Goal: Task Accomplishment & Management: Complete application form

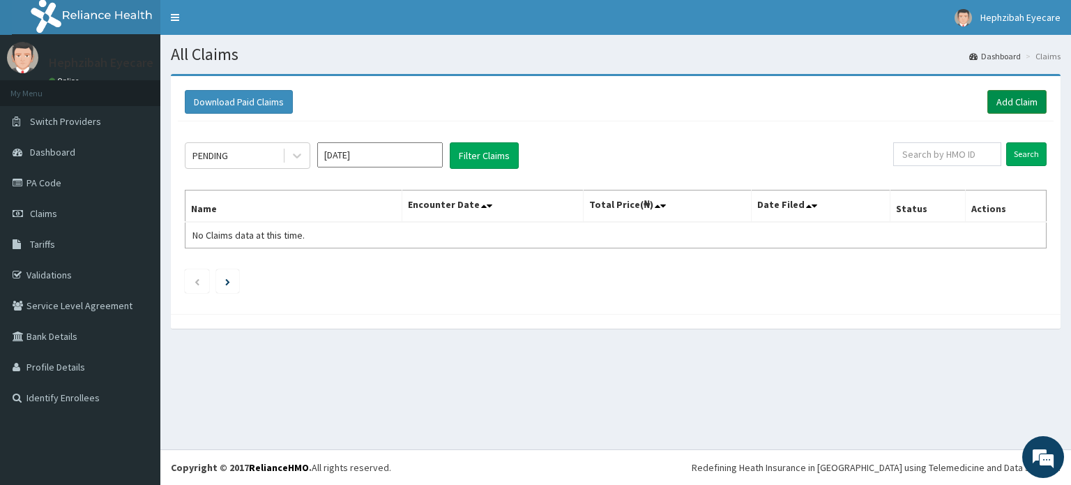
click at [1023, 97] on link "Add Claim" at bounding box center [1016, 102] width 59 height 24
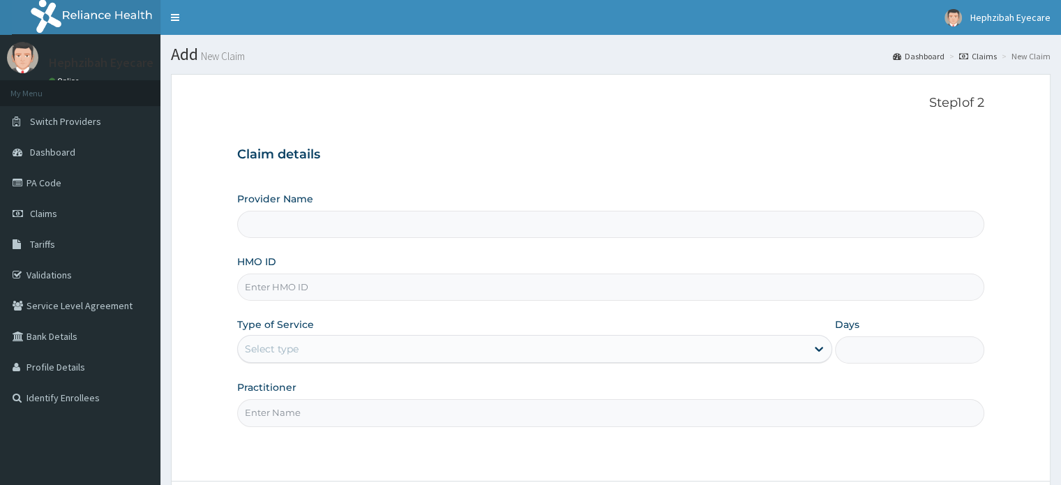
type input "Hephzibah EyeCare- Ibadan"
click at [337, 294] on input "HMO ID" at bounding box center [610, 286] width 746 height 27
type input "CDC/10025/A"
click at [328, 344] on div "Select type" at bounding box center [522, 349] width 568 height 22
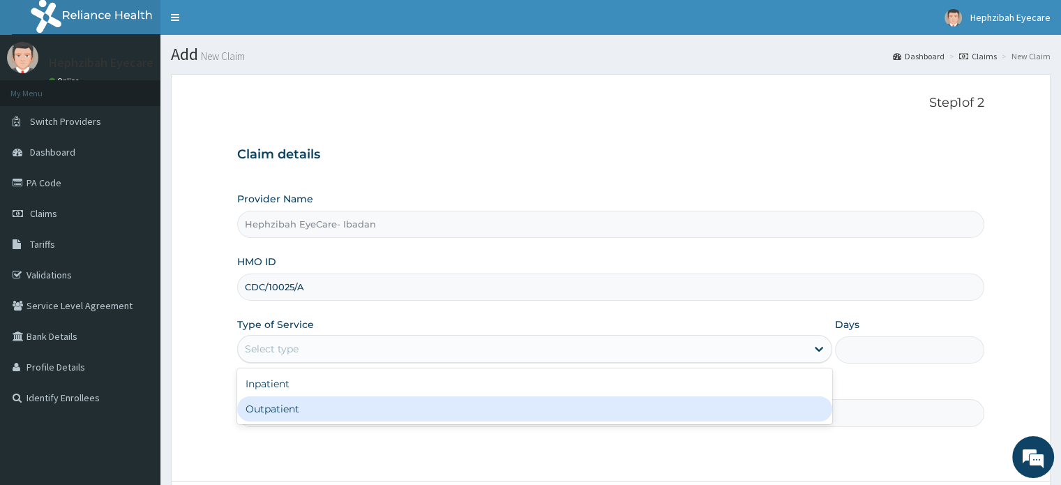
click at [310, 414] on div "Outpatient" at bounding box center [534, 408] width 595 height 25
type input "1"
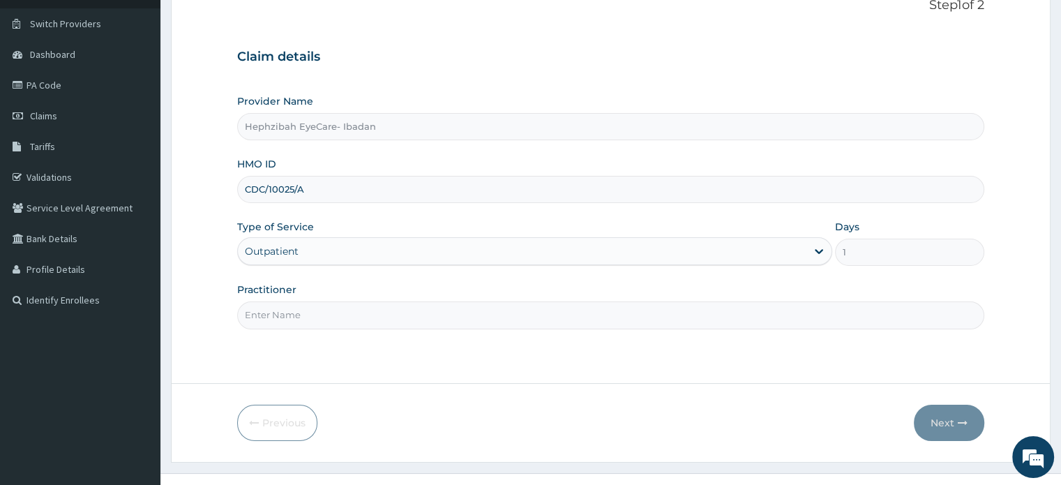
scroll to position [98, 0]
click at [514, 320] on input "Practitioner" at bounding box center [610, 314] width 746 height 27
type input "DR MARVIS"
click at [946, 417] on button "Next" at bounding box center [949, 422] width 70 height 36
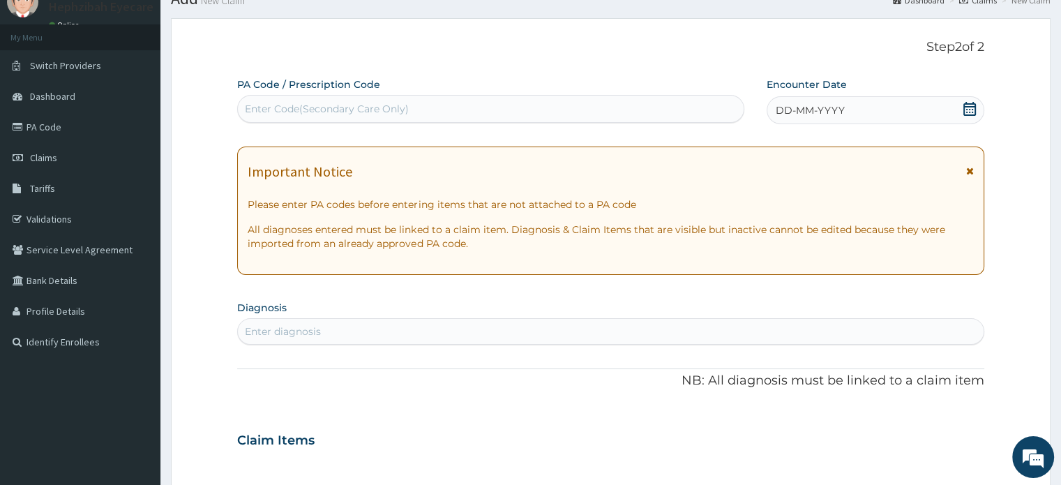
scroll to position [0, 0]
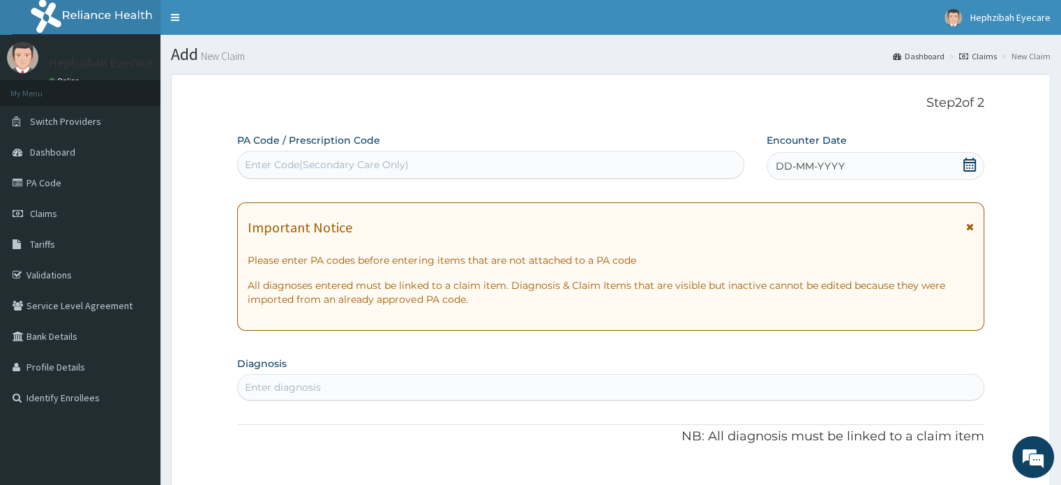
click at [432, 160] on div "Enter Code(Secondary Care Only)" at bounding box center [491, 164] width 506 height 22
paste input "PA/759823"
type input "PA/759823"
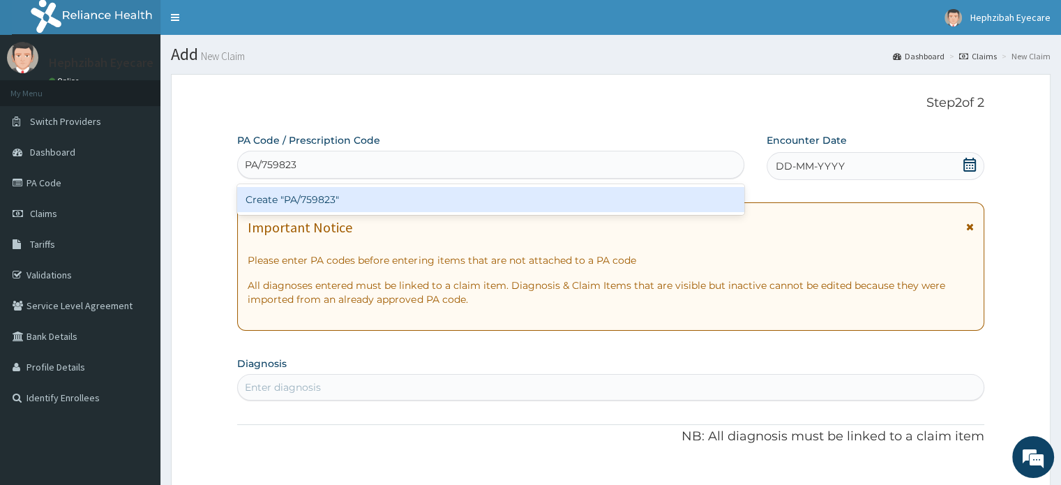
click at [333, 200] on div "Create "PA/759823"" at bounding box center [490, 199] width 507 height 25
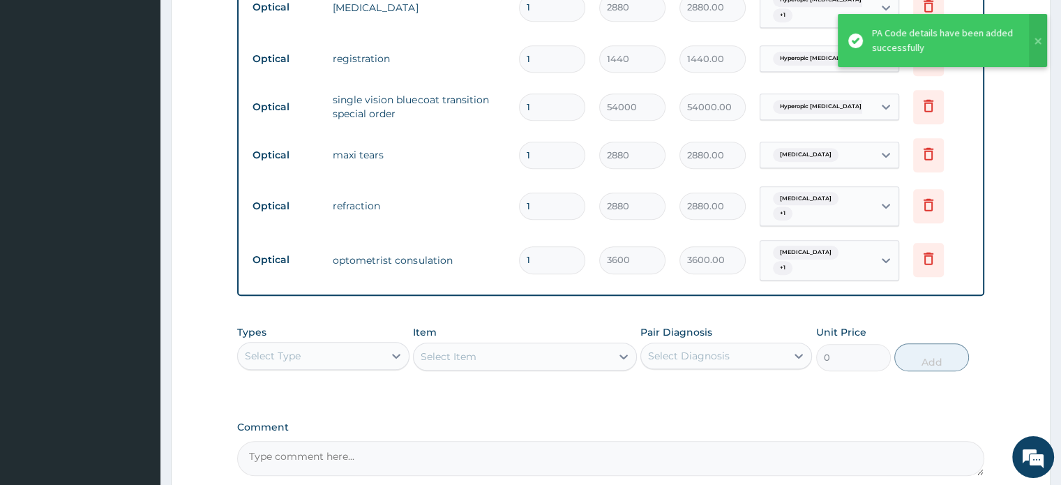
scroll to position [254, 0]
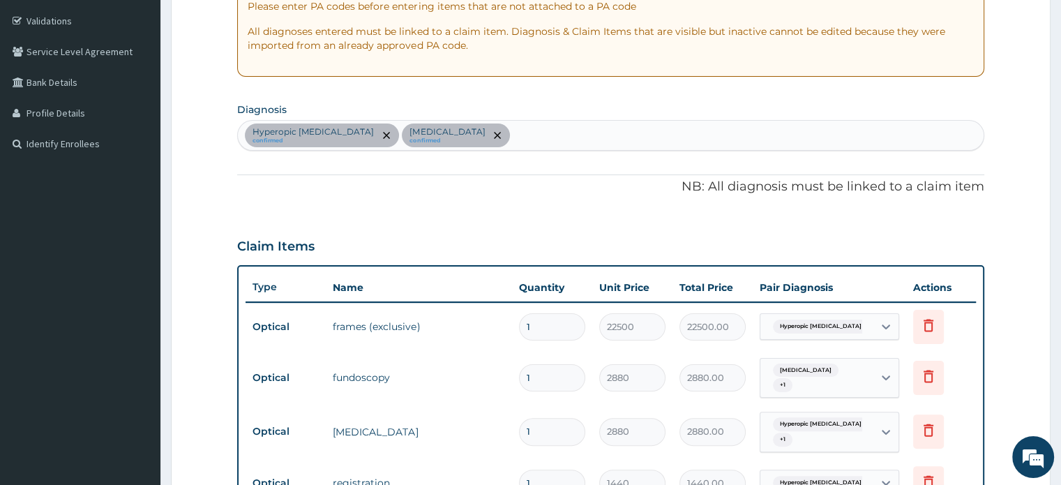
type input "0"
type input "0.00"
type input "1"
type input "3600.00"
type input "0"
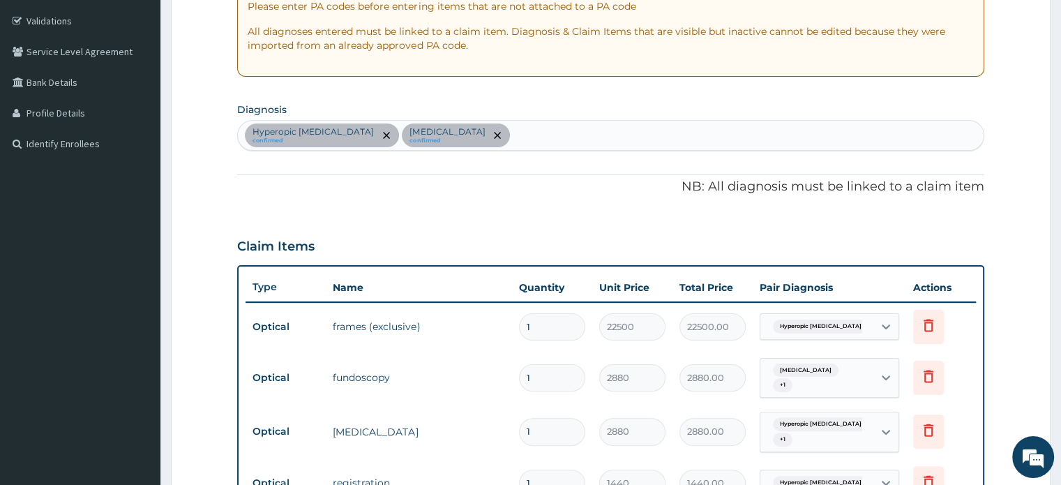
type input "0.00"
type input "1"
type input "3600.00"
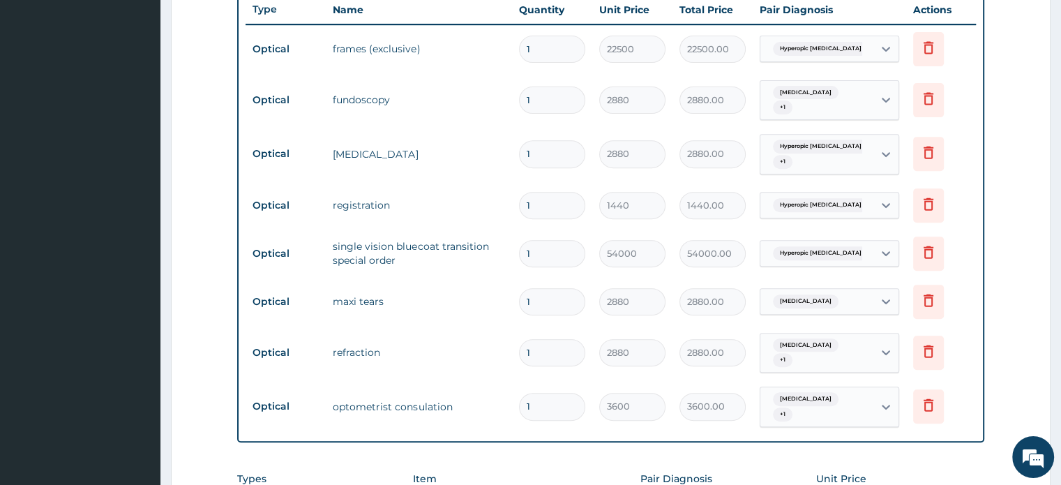
scroll to position [558, 0]
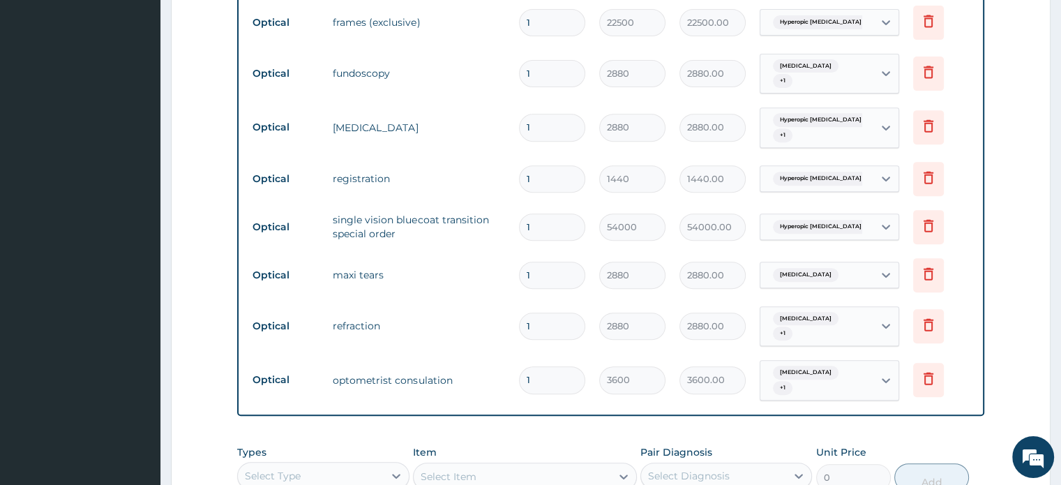
drag, startPoint x: 1060, startPoint y: 226, endPoint x: 1066, endPoint y: 202, distance: 24.4
click at [1060, 206] on html "R EL Toggle navigation Hephzibah Eyecare Hephzibah Eyecare - ibadan@hephzibahey…" at bounding box center [530, 92] width 1061 height 1300
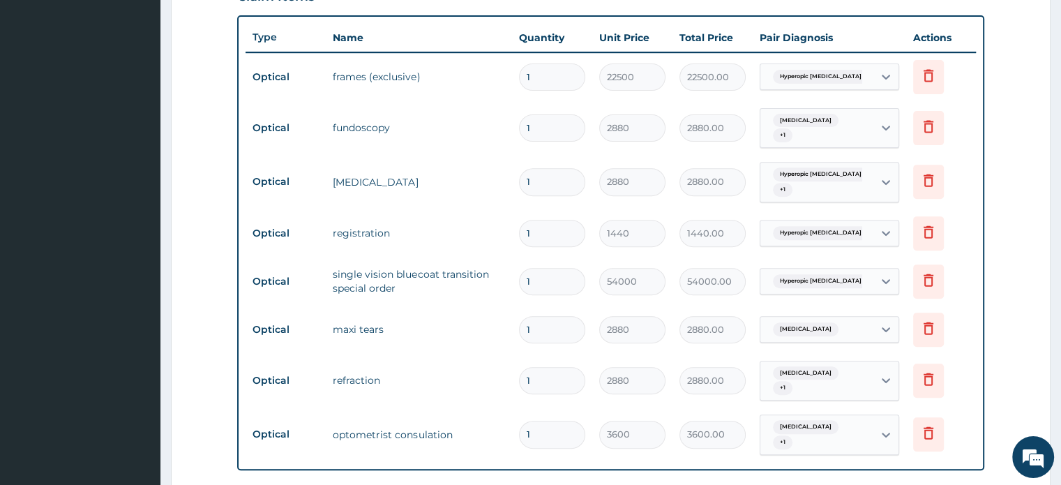
scroll to position [502, 0]
drag, startPoint x: 1060, startPoint y: 224, endPoint x: 1066, endPoint y: 144, distance: 79.7
click at [1060, 144] on html "R EL Toggle navigation Hephzibah Eyecare Hephzibah Eyecare - ibadan@hephzibahey…" at bounding box center [530, 148] width 1061 height 1300
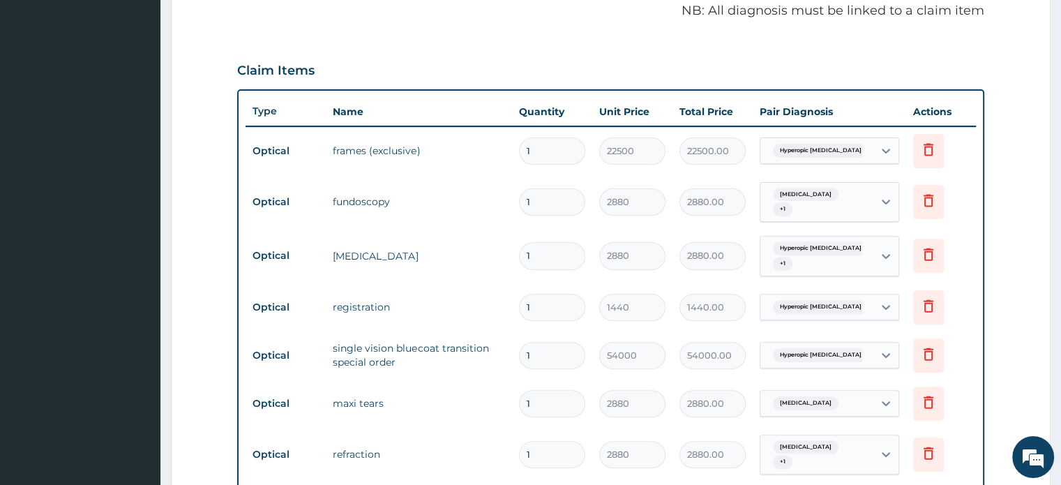
scroll to position [427, 0]
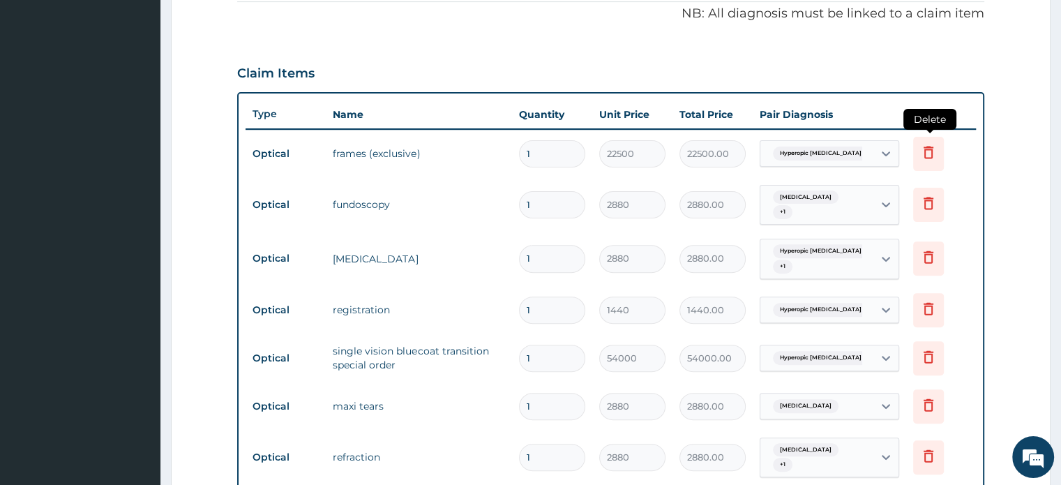
click at [926, 147] on icon at bounding box center [928, 152] width 10 height 13
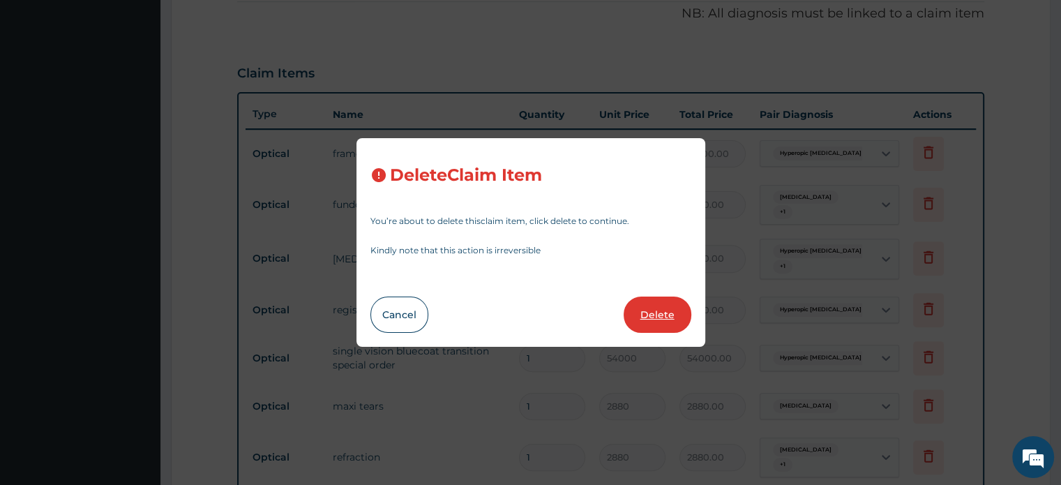
click at [660, 313] on button "Delete" at bounding box center [657, 314] width 68 height 36
type input "2880"
type input "2880.00"
type input "1440"
type input "1440.00"
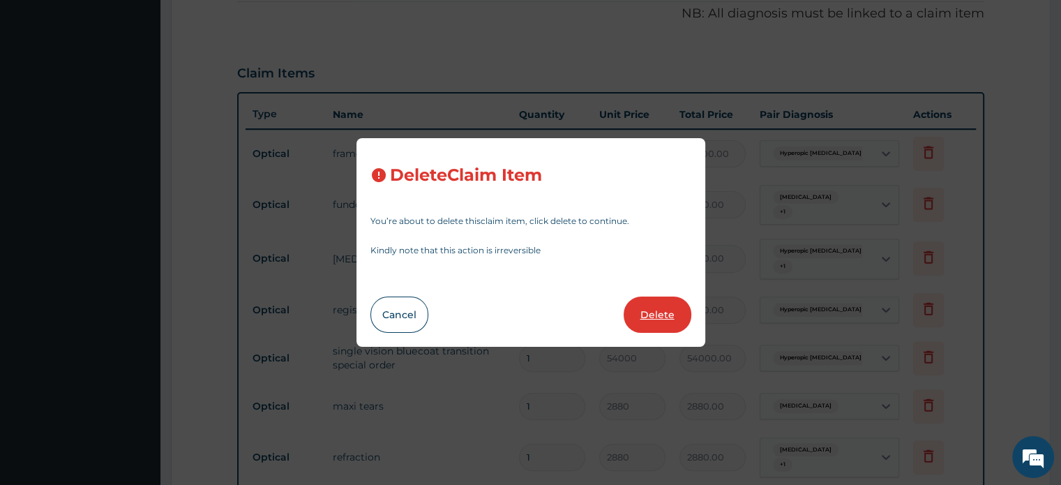
type input "54000"
type input "54000.00"
type input "2880"
type input "2880.00"
type input "3600"
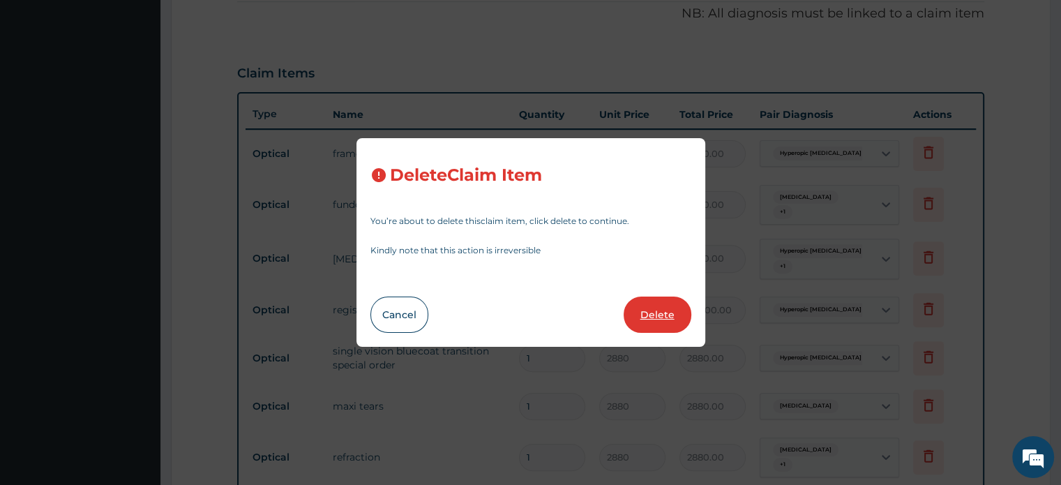
type input "3600.00"
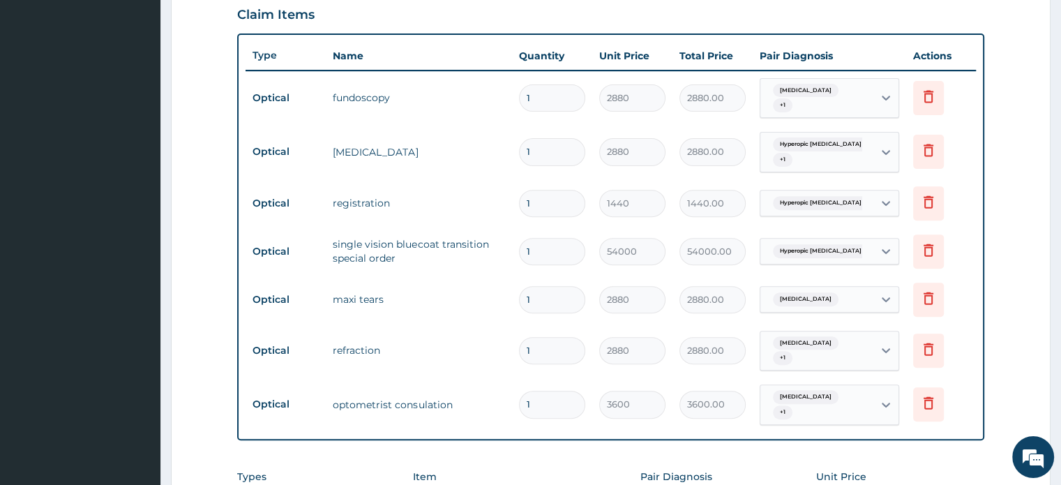
scroll to position [510, 0]
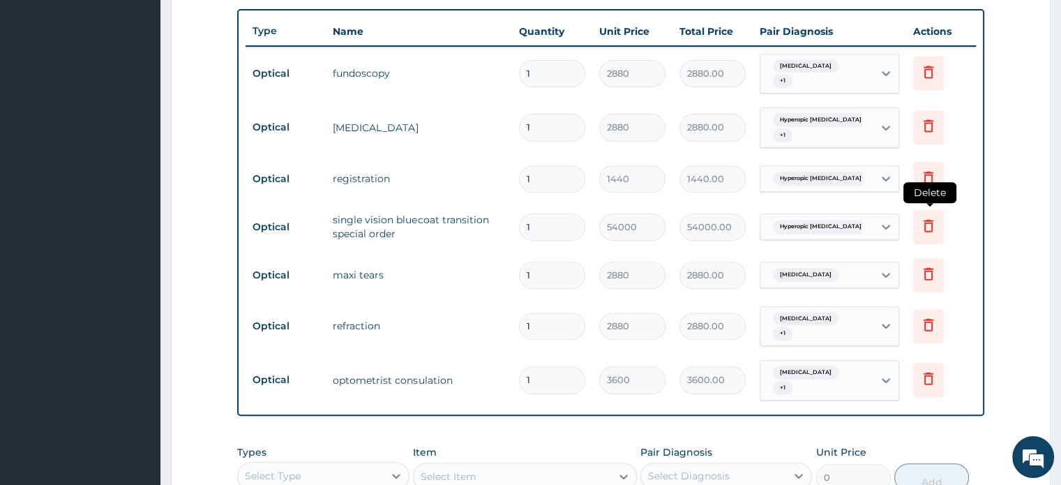
click at [929, 219] on icon at bounding box center [928, 225] width 10 height 13
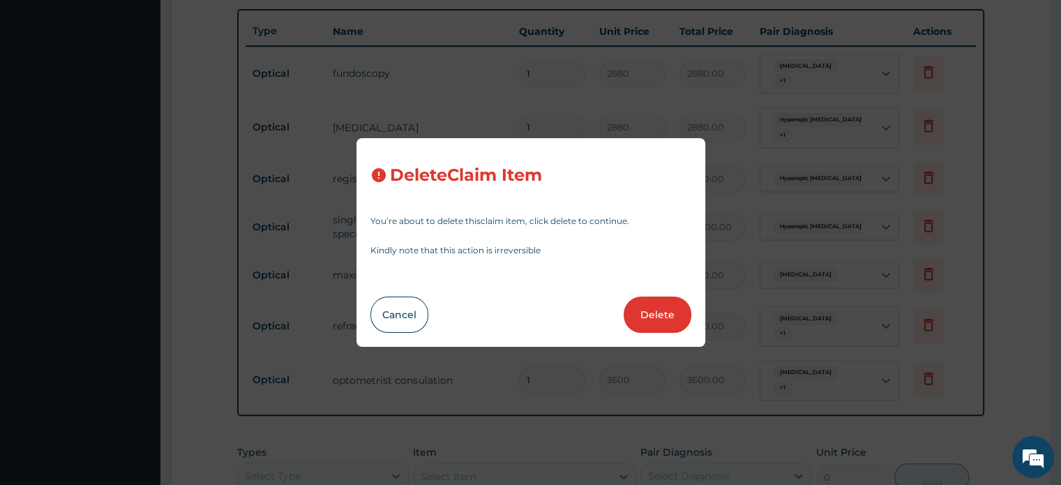
click at [654, 308] on button "Delete" at bounding box center [657, 314] width 68 height 36
type input "2880"
type input "2880.00"
type input "3600"
type input "3600.00"
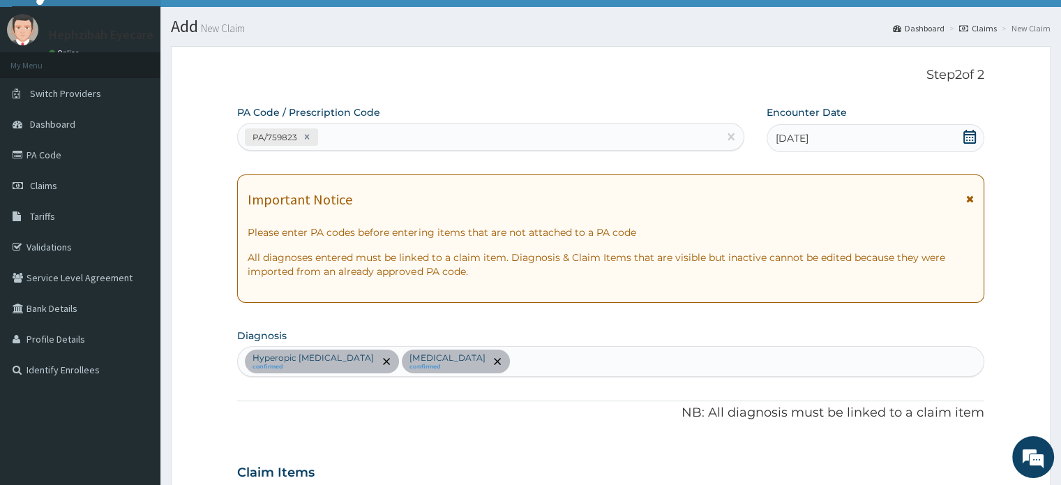
scroll to position [6, 0]
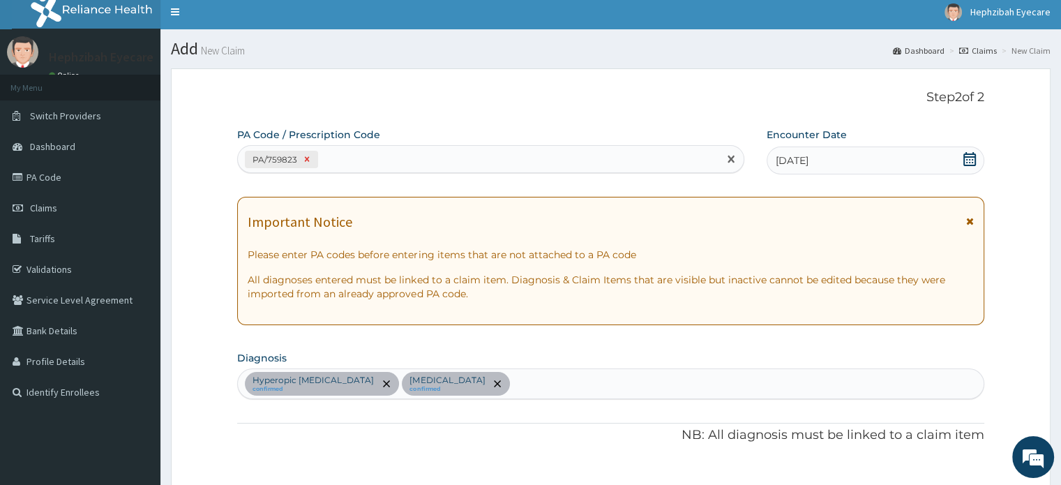
drag, startPoint x: 249, startPoint y: 158, endPoint x: 304, endPoint y: 151, distance: 55.6
click at [304, 151] on div "PA/759823" at bounding box center [281, 159] width 73 height 17
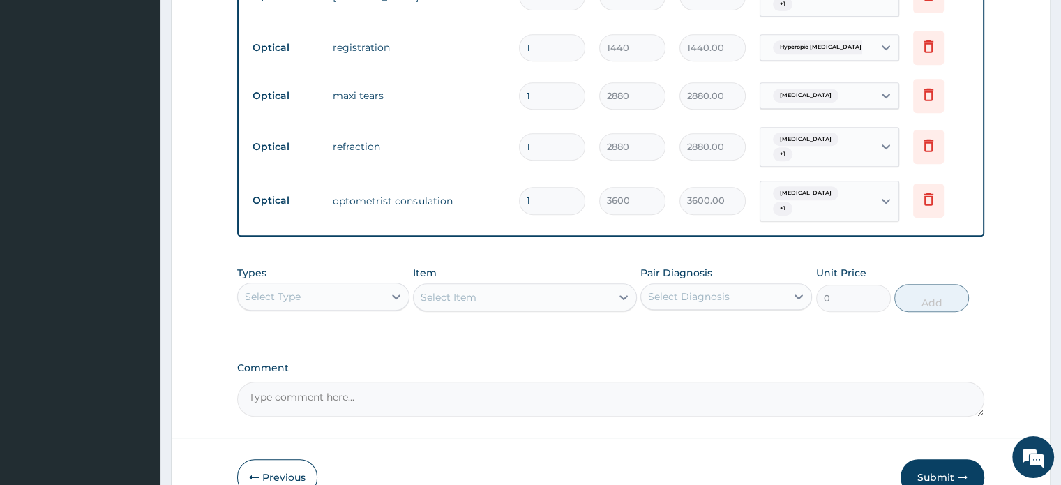
scroll to position [697, 0]
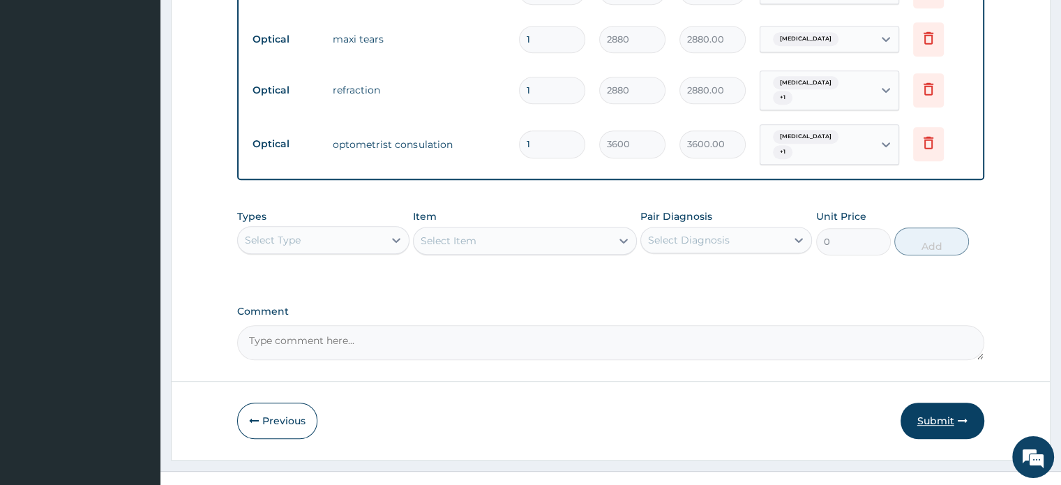
click at [928, 402] on button "Submit" at bounding box center [942, 420] width 84 height 36
